Goal: Navigation & Orientation: Understand site structure

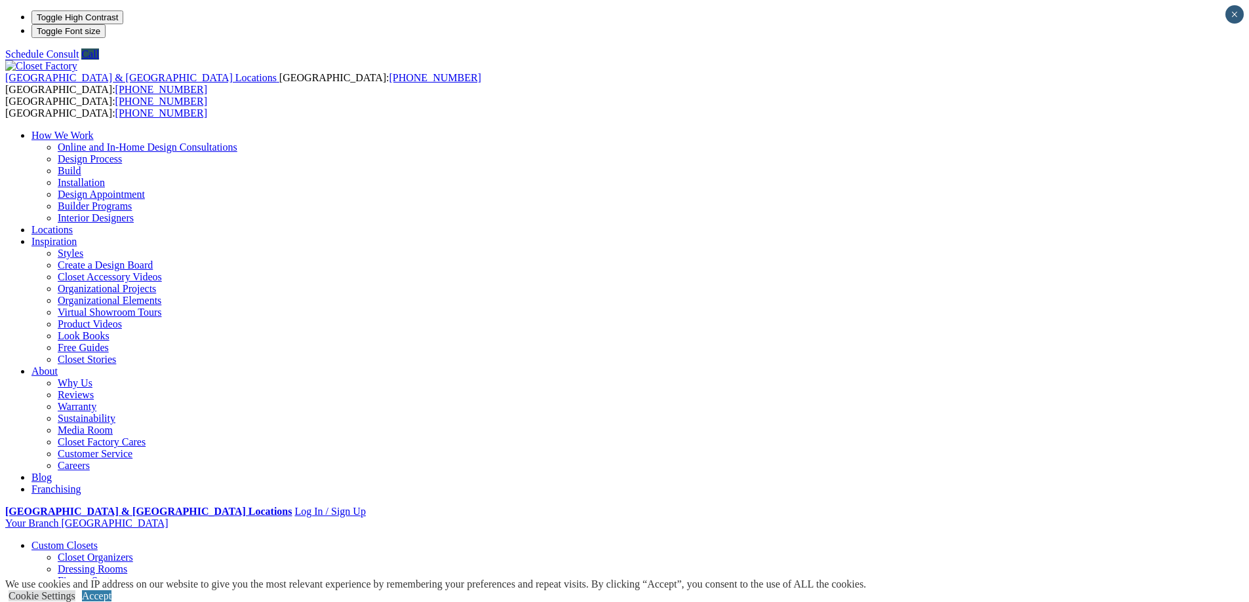
click at [132, 552] on link "Closet Organizers" at bounding box center [95, 557] width 75 height 11
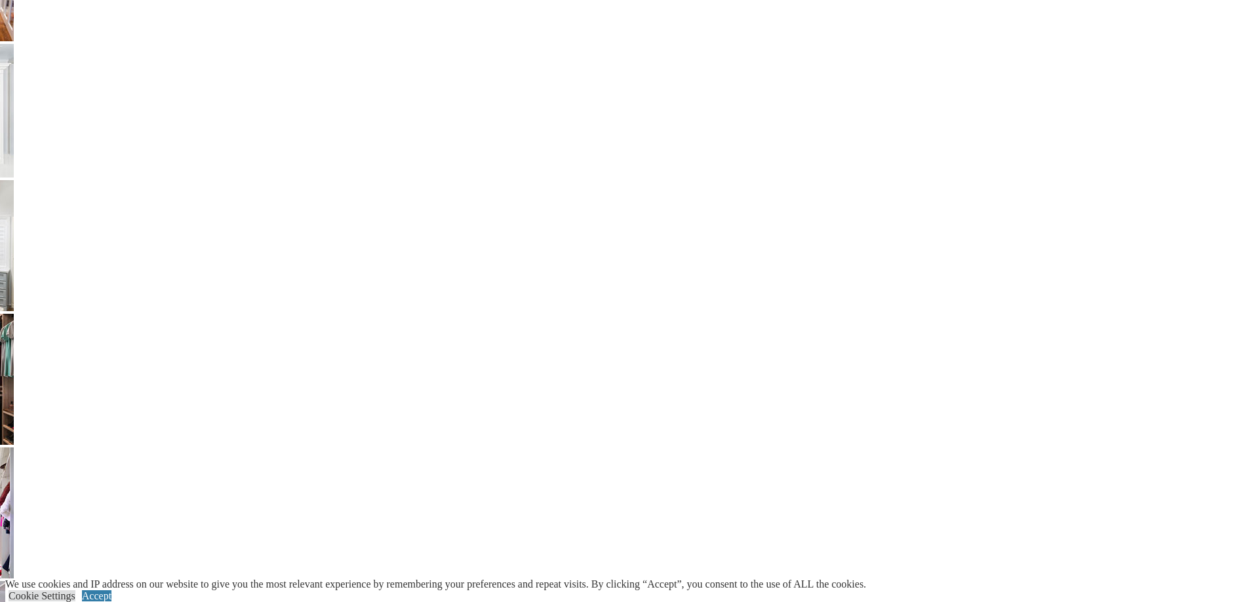
scroll to position [3278, 0]
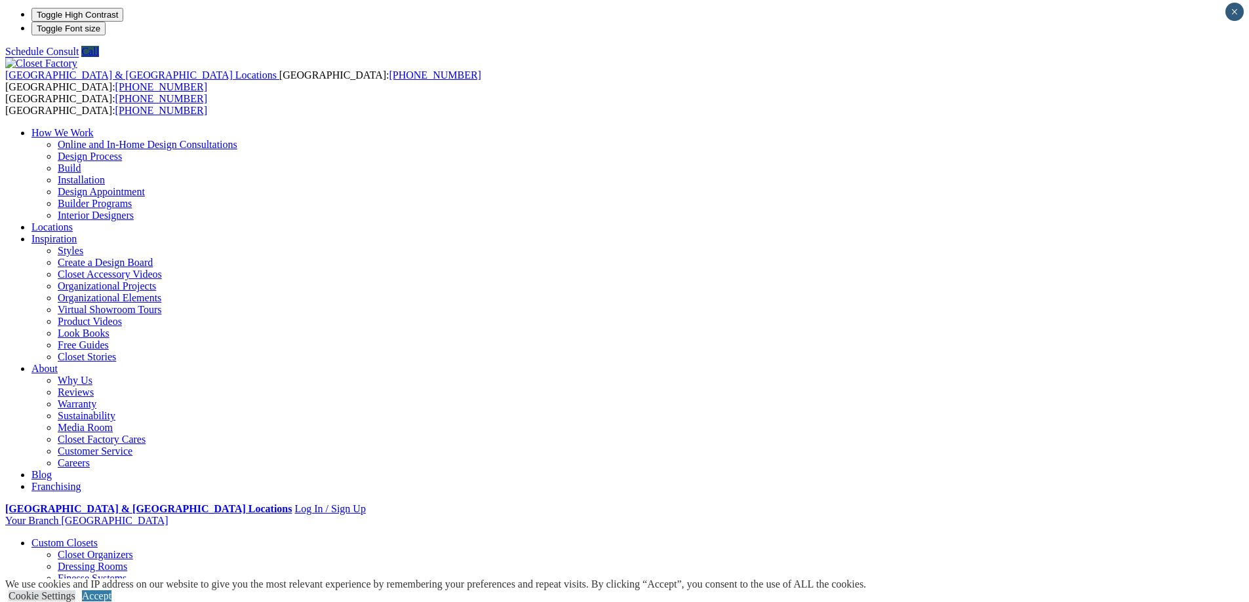
scroll to position [0, 0]
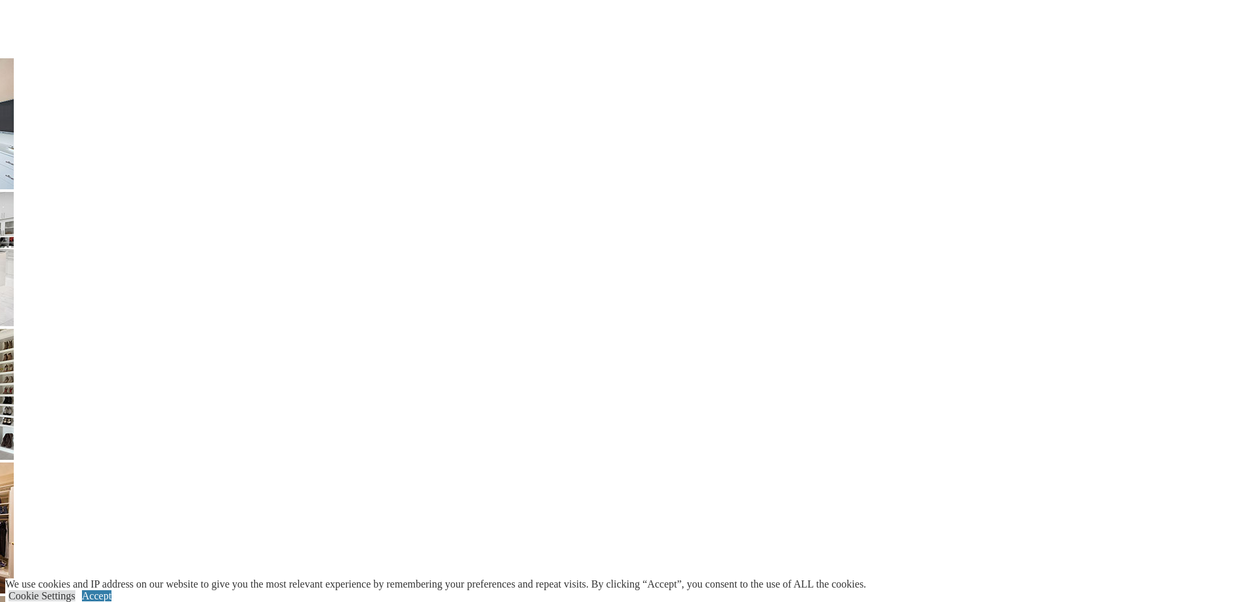
scroll to position [2491, 0]
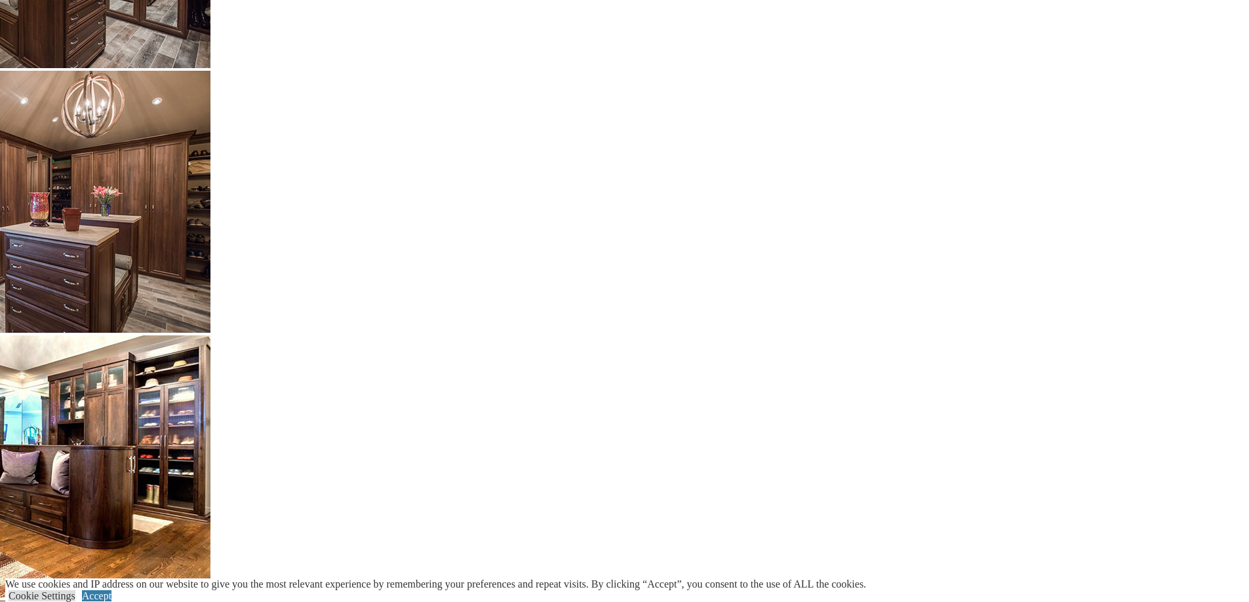
scroll to position [3016, 0]
